Goal: Transaction & Acquisition: Purchase product/service

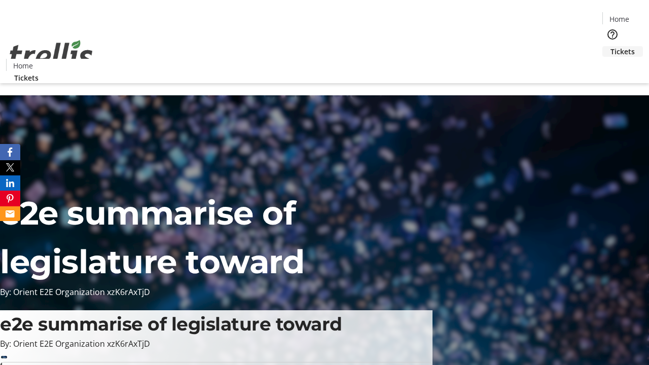
click at [610, 46] on span "Tickets" at bounding box center [622, 51] width 24 height 11
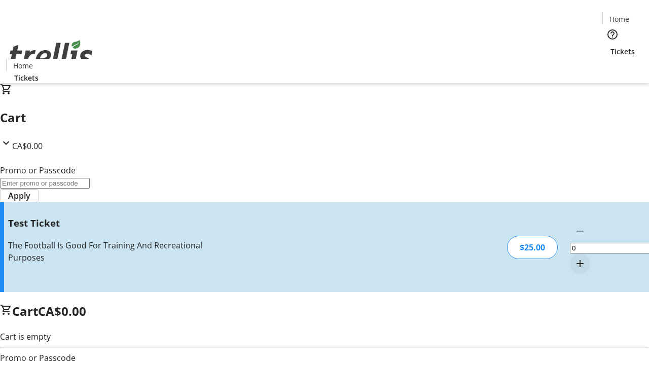
click at [574, 257] on mat-icon "Increment by one" at bounding box center [580, 263] width 12 height 12
type input "1"
